Goal: Information Seeking & Learning: Learn about a topic

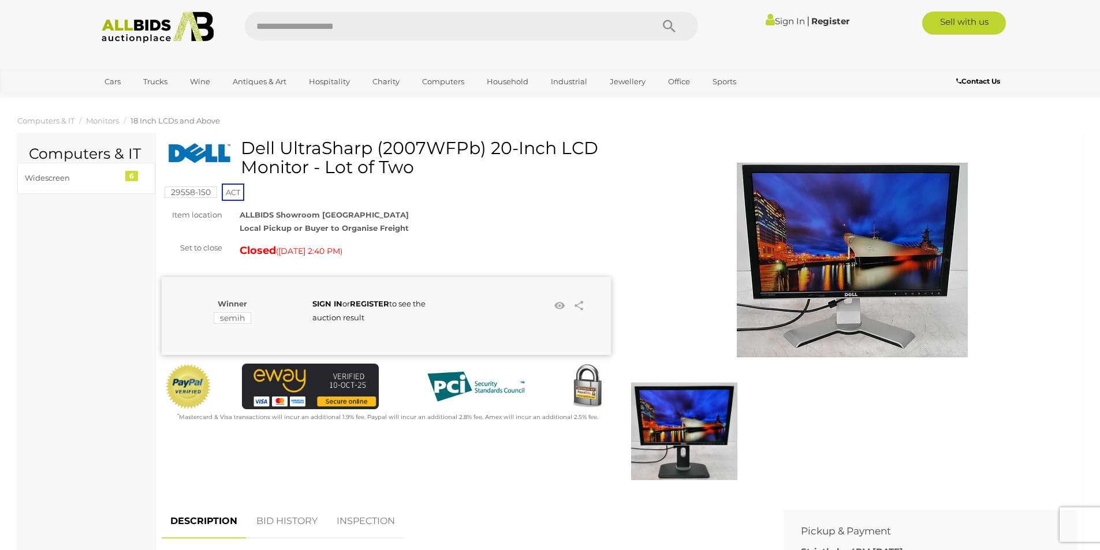
click at [910, 280] on img at bounding box center [852, 259] width 231 height 231
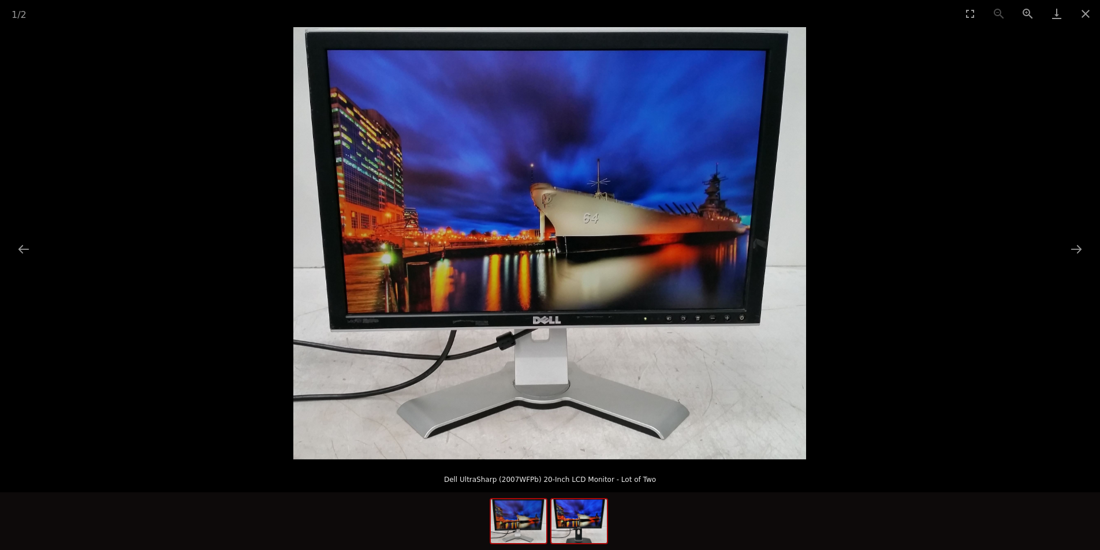
click at [584, 519] on img at bounding box center [579, 522] width 55 height 44
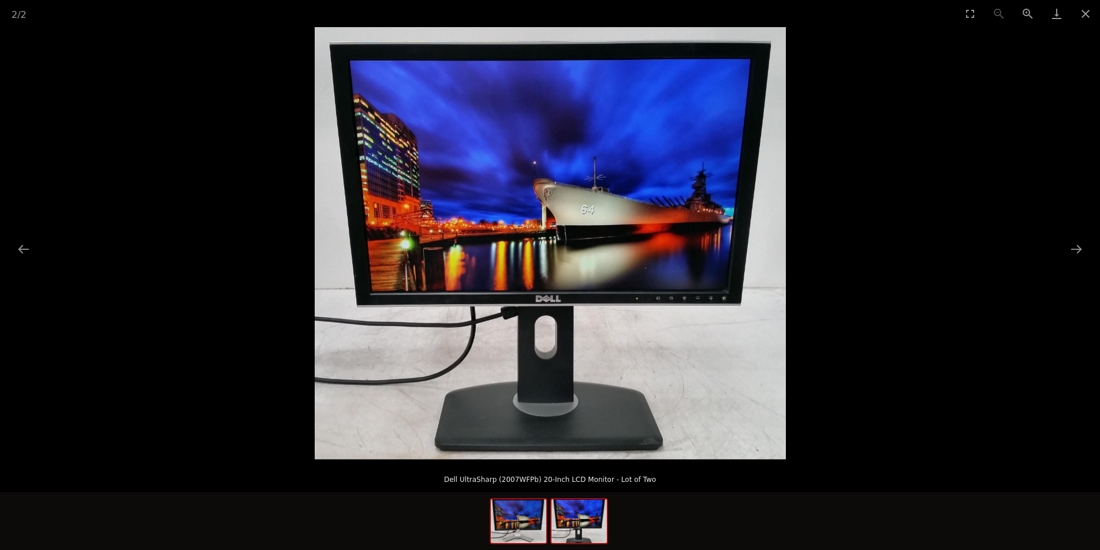
click at [539, 516] on img at bounding box center [518, 522] width 55 height 44
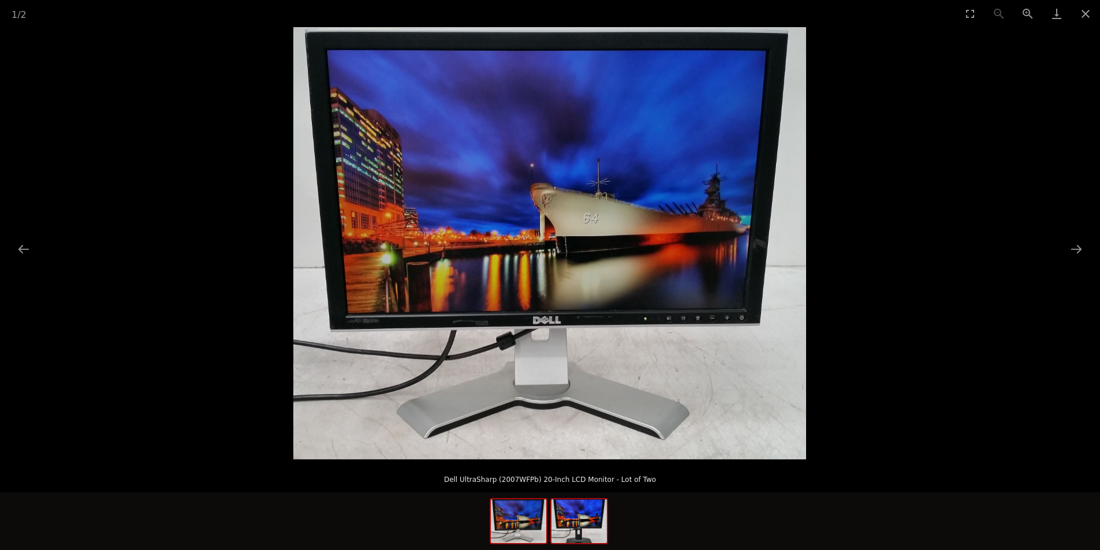
click at [580, 515] on img at bounding box center [579, 522] width 55 height 44
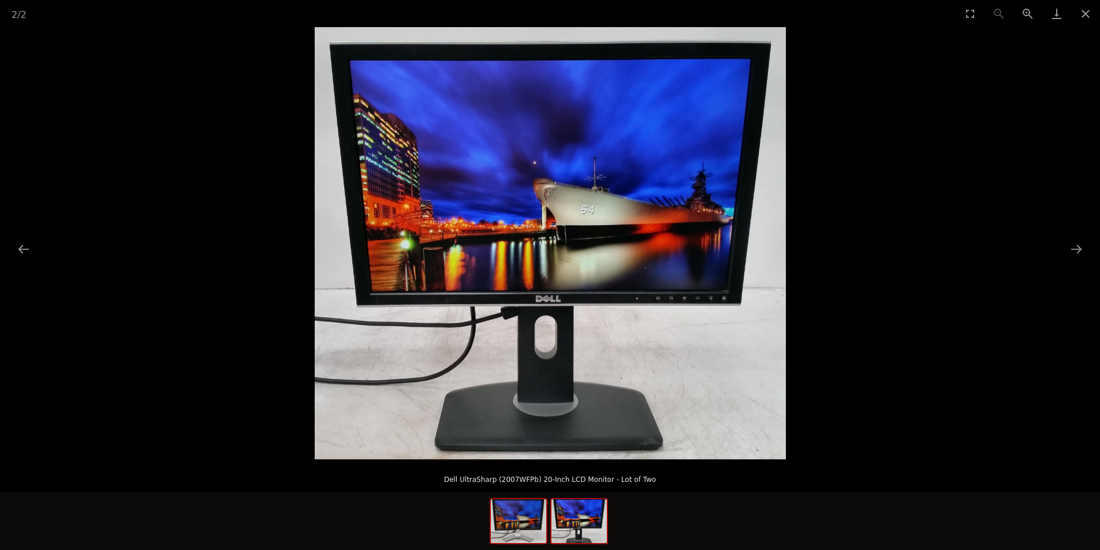
click at [533, 527] on img at bounding box center [518, 522] width 55 height 44
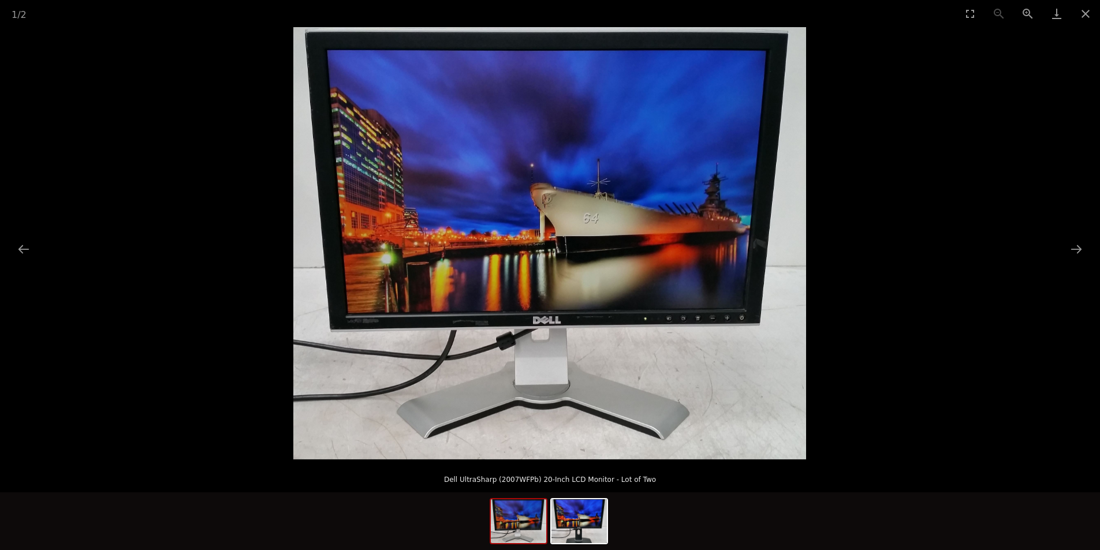
scroll to position [289, 0]
